Goal: Find specific page/section: Find specific page/section

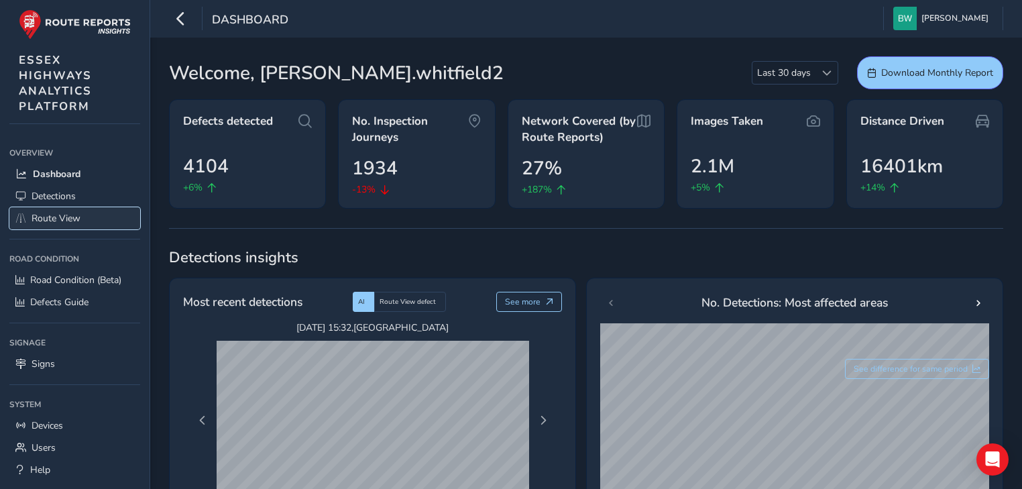
click at [82, 211] on link "Route View" at bounding box center [74, 218] width 131 height 22
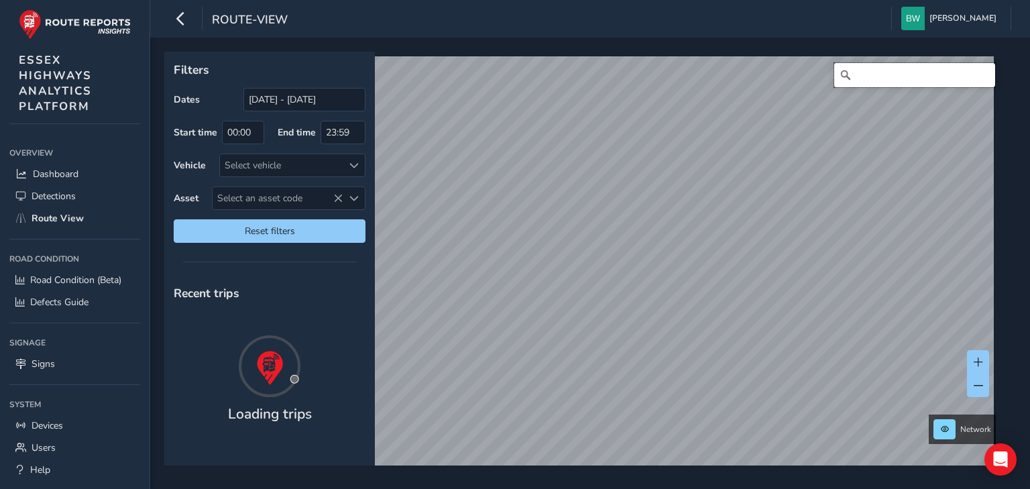
click at [846, 76] on input "Search" at bounding box center [914, 75] width 161 height 24
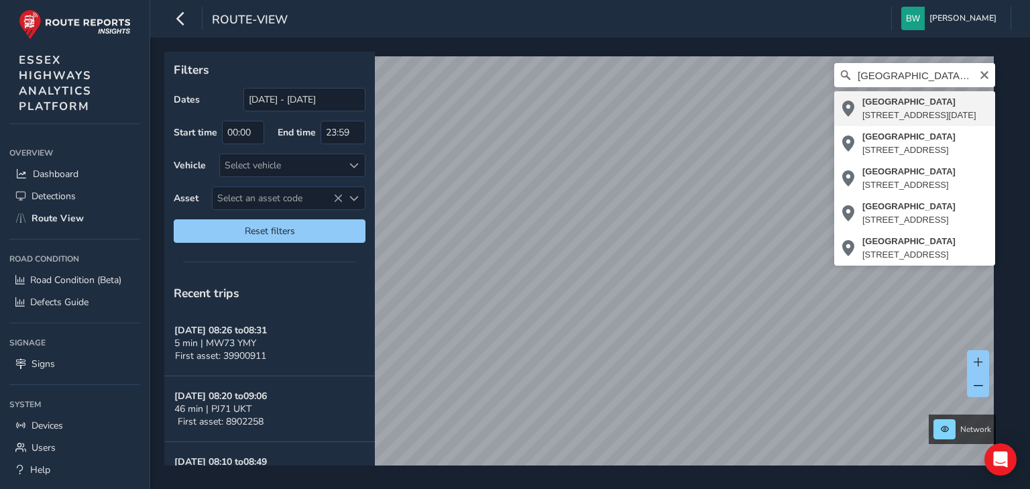
type input "[STREET_ADDRESS][DATE]"
